Goal: Navigation & Orientation: Find specific page/section

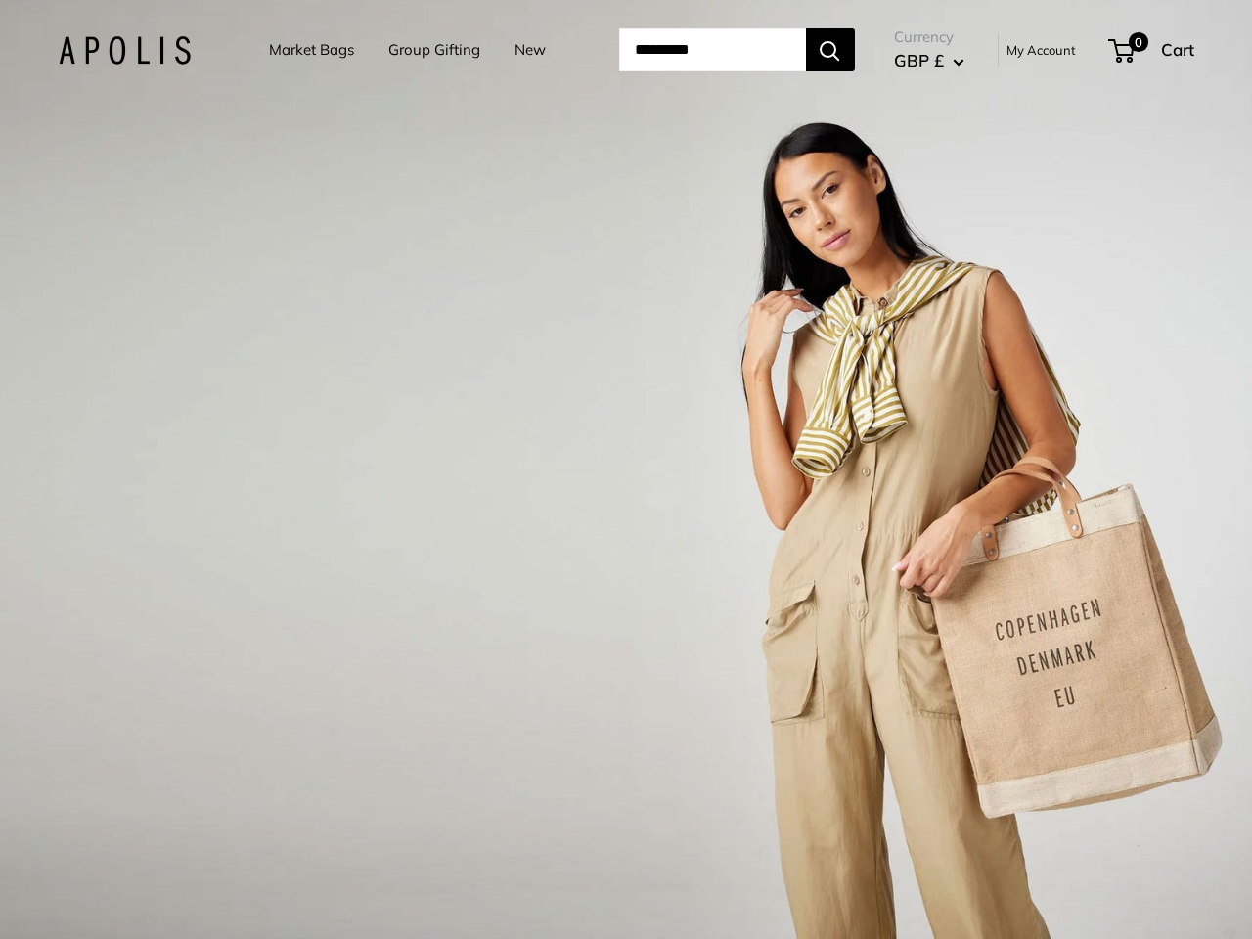
click at [626, 50] on input "Search..." at bounding box center [712, 49] width 187 height 43
click at [737, 50] on input "Search..." at bounding box center [712, 49] width 187 height 43
click at [626, 470] on div "1 / 3" at bounding box center [626, 469] width 1252 height 939
